Goal: Task Accomplishment & Management: Manage account settings

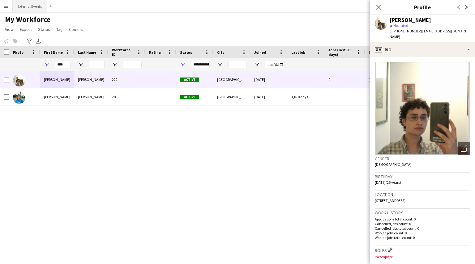
click at [29, 6] on button "External Events Close" at bounding box center [30, 6] width 34 height 12
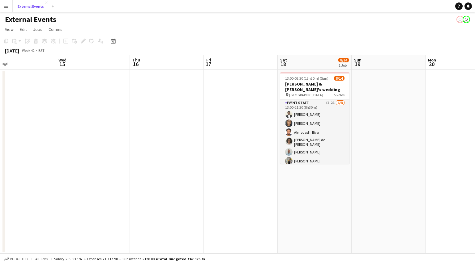
scroll to position [0, 189]
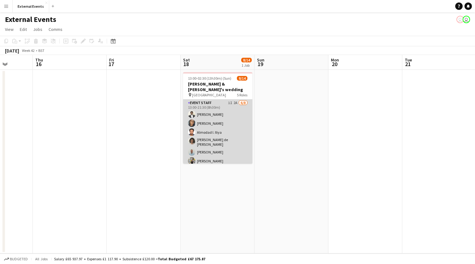
click at [217, 137] on app-card-role "Event staff 1I 2A [DATE] 13:00-21:30 (8h30m) [PERSON_NAME] [PERSON_NAME] [PERSO…" at bounding box center [217, 143] width 69 height 86
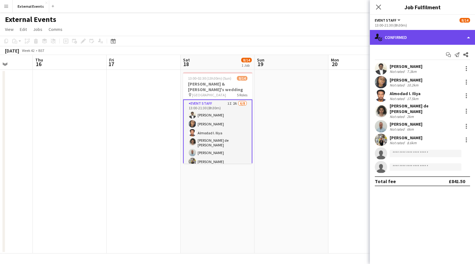
click at [429, 33] on div "single-neutral-actions-check-2 Confirmed" at bounding box center [422, 37] width 105 height 15
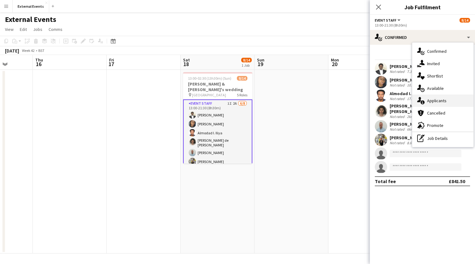
click at [450, 106] on div "single-neutral-actions-information Applicants" at bounding box center [442, 101] width 61 height 12
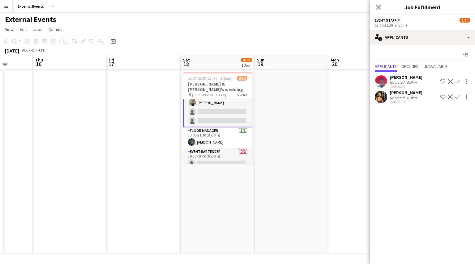
scroll to position [78, 0]
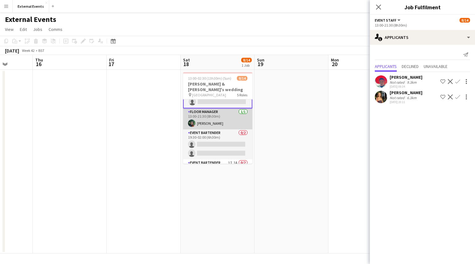
click at [213, 120] on app-card-role "Floor manager [DATE] 13:00-21:30 (8h30m) [PERSON_NAME]" at bounding box center [217, 119] width 69 height 21
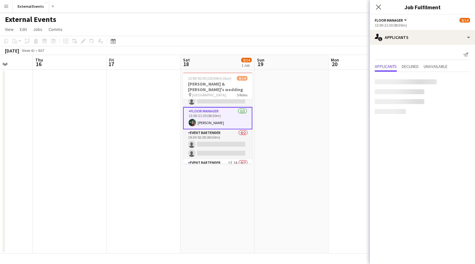
scroll to position [77, 0]
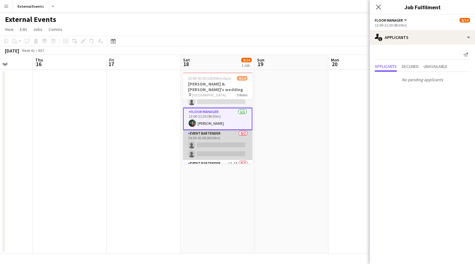
click at [213, 139] on app-card-role "Event bartender 0/2 19:30-02:00 (6h30m) single-neutral-actions single-neutral-a…" at bounding box center [217, 145] width 69 height 30
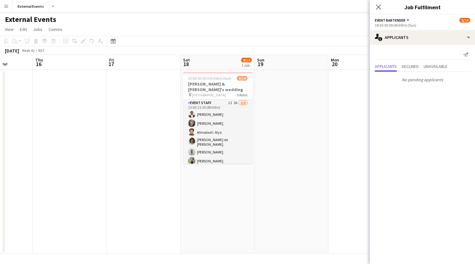
scroll to position [119, 0]
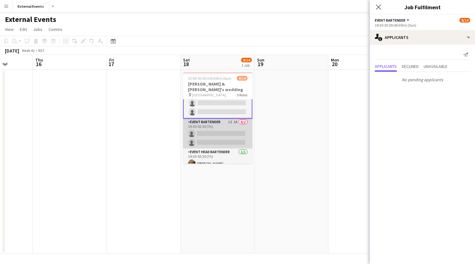
click at [209, 129] on app-card-role "Event bartender 1I 1A 0/2 19:30-02:30 (7h) single-neutral-actions single-neutra…" at bounding box center [217, 134] width 69 height 30
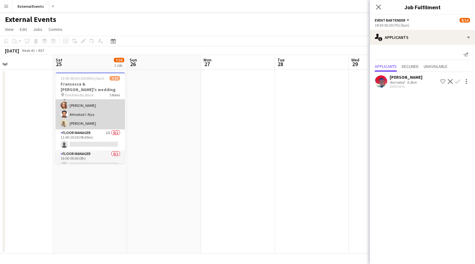
scroll to position [41, 0]
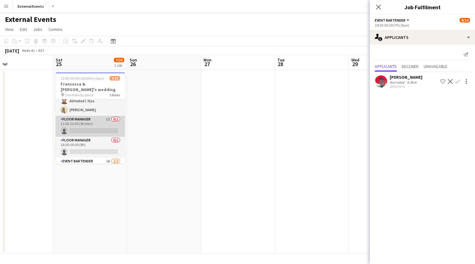
click at [86, 120] on app-card-role "Floor manager 1I 0/1 11:00-20:30 (9h30m) single-neutral-actions" at bounding box center [90, 126] width 69 height 21
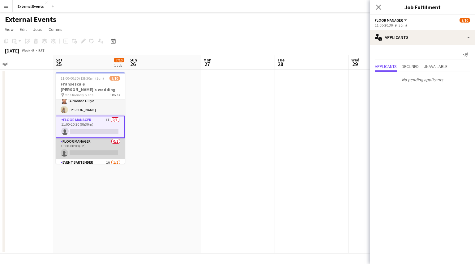
click at [87, 138] on app-card-role "Floor manager 0/1 16:00-00:00 (8h) single-neutral-actions" at bounding box center [90, 148] width 69 height 21
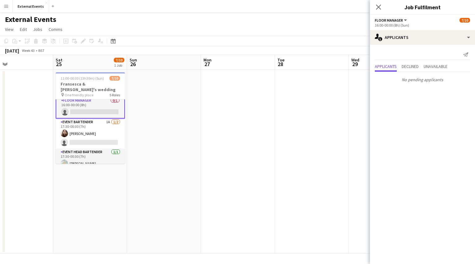
click at [87, 134] on app-card-role "Event bartender 1A [DATE] 17:30-00:30 (7h) [PERSON_NAME] single-neutral-actions" at bounding box center [90, 134] width 69 height 30
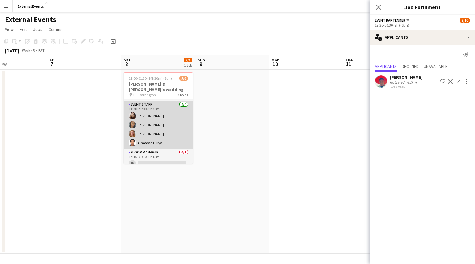
scroll to position [20, 0]
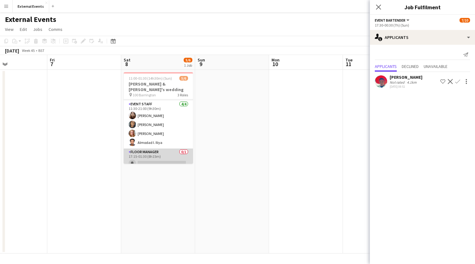
click at [156, 153] on app-card-role "Floor manager 0/1 17:15-01:30 (8h15m) single-neutral-actions" at bounding box center [158, 159] width 69 height 21
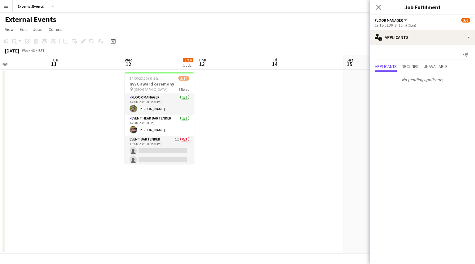
scroll to position [0, 258]
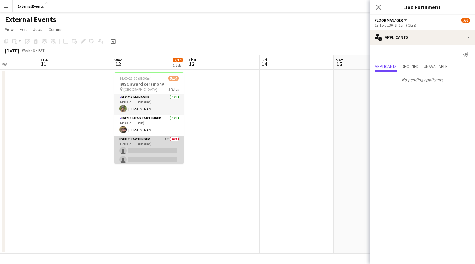
click at [145, 142] on app-card-role "Event bartender 1I 0/3 15:00-23:30 (8h30m) single-neutral-actions single-neutra…" at bounding box center [148, 155] width 69 height 39
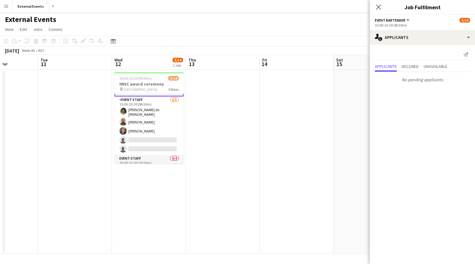
scroll to position [84, 0]
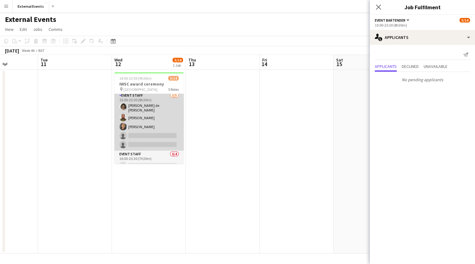
click at [146, 133] on app-card-role "Event staff [DATE] 15:00-23:30 (8h30m) [PERSON_NAME] [PERSON_NAME] Esu [PERSON_…" at bounding box center [148, 121] width 69 height 59
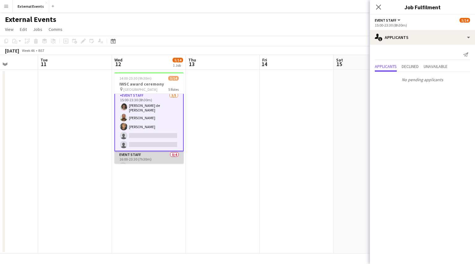
click at [142, 153] on app-card-role "Event staff 0/4 16:00-23:30 (7h30m) single-neutral-actions single-neutral-actio…" at bounding box center [148, 176] width 69 height 48
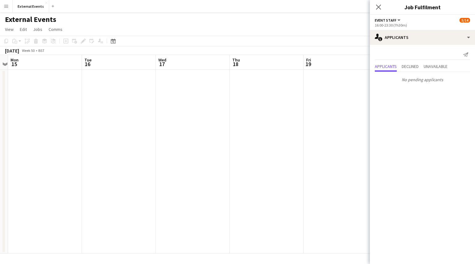
scroll to position [0, 214]
click at [380, 10] on app-icon "Close pop-in" at bounding box center [378, 7] width 9 height 9
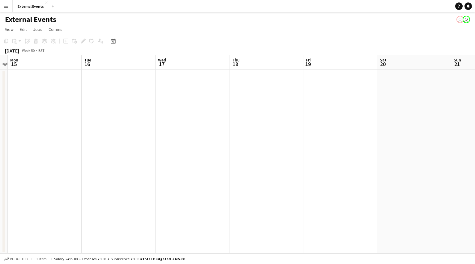
click at [418, 39] on app-toolbar "Copy Paste Paste Ctrl+V Paste with crew Ctrl+Shift+V Paste linked Job [GEOGRAPH…" at bounding box center [237, 41] width 475 height 11
